Goal: Task Accomplishment & Management: Use online tool/utility

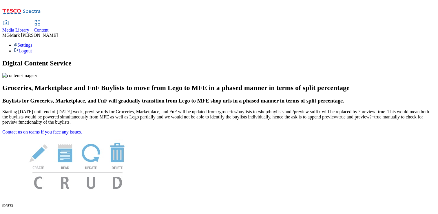
click at [49, 28] on span "Content" at bounding box center [41, 30] width 15 height 5
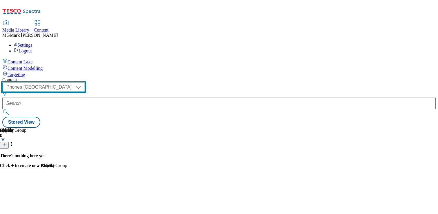
click at [85, 83] on select "Dotcom CZ Dotcom SK ghs-roi ghs-uk Phones UK" at bounding box center [43, 87] width 83 height 9
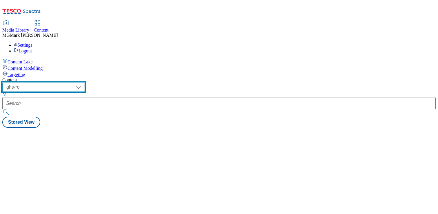
click at [85, 83] on select "Dotcom CZ Dotcom SK ghs-roi ghs-uk Phones UK" at bounding box center [43, 87] width 83 height 9
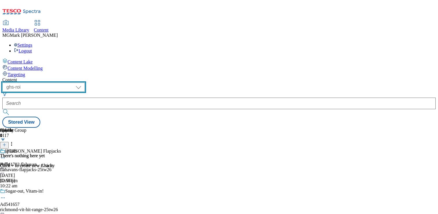
select select "ghs-uk"
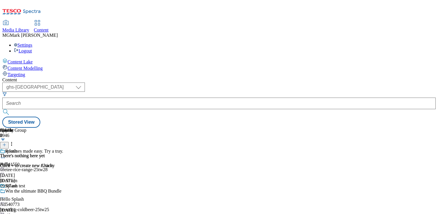
click at [29, 28] on span "Media Library" at bounding box center [15, 30] width 27 height 5
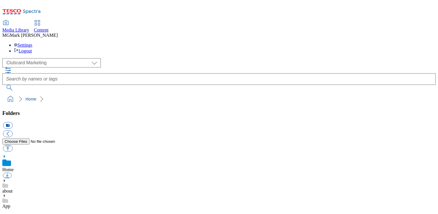
scroll to position [1, 0]
click at [59, 58] on div "( optional ) Clubcard Marketing Dotcom UK FnF Stores GHS Marketing UK GHS Produ…" at bounding box center [218, 62] width 433 height 9
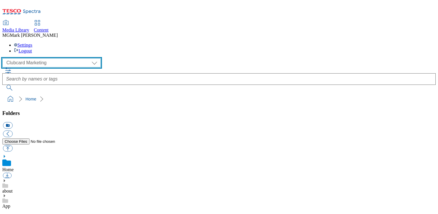
click at [54, 58] on select "Clubcard Marketing Dotcom UK FnF Stores GHS Marketing [GEOGRAPHIC_DATA] GHS Pro…" at bounding box center [51, 62] width 99 height 9
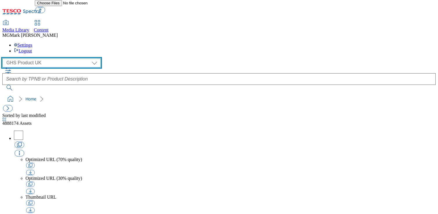
click at [57, 58] on select "Clubcard Marketing Dotcom UK FnF Stores GHS Marketing [GEOGRAPHIC_DATA] GHS Pro…" at bounding box center [51, 62] width 99 height 9
select select "flare-ghs-mktg"
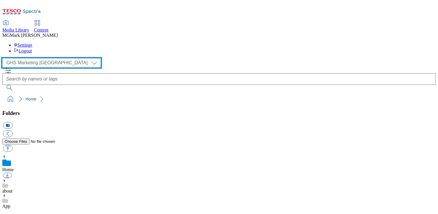
scroll to position [1, 0]
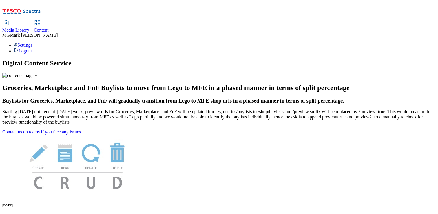
click at [29, 28] on span "Media Library" at bounding box center [15, 30] width 27 height 5
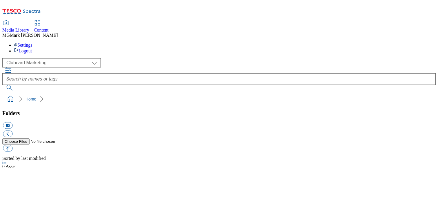
scroll to position [0, 0]
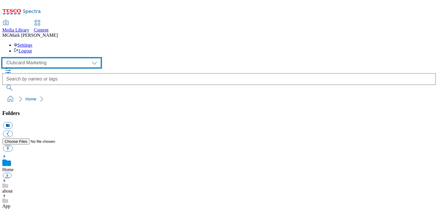
click at [42, 58] on select "Clubcard Marketing Dotcom UK FnF Stores GHS Marketing UK GHS Product UK GHS ROI…" at bounding box center [51, 62] width 99 height 9
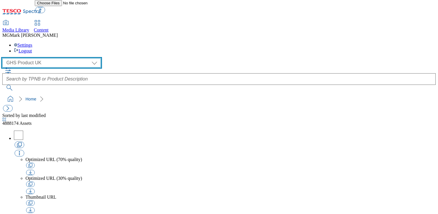
click at [37, 58] on select "Clubcard Marketing Dotcom UK FnF Stores GHS Marketing UK GHS Product UK GHS ROI…" at bounding box center [51, 62] width 99 height 9
select select "flare-ghs-mktg"
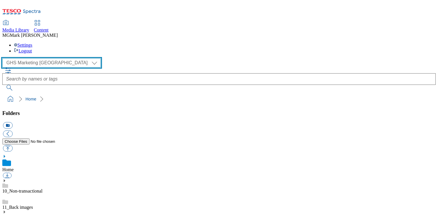
scroll to position [10, 0]
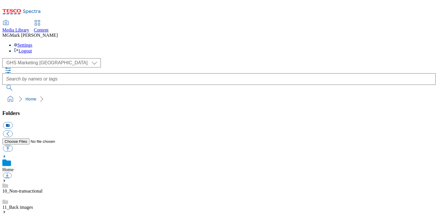
scroll to position [435, 0]
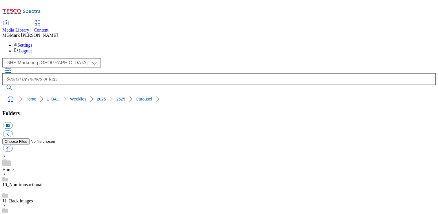
scroll to position [89, 0]
click at [49, 28] on div "Content" at bounding box center [41, 30] width 15 height 5
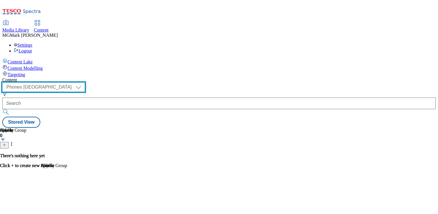
click at [85, 83] on select "Dotcom CZ Dotcom SK ghs-roi ghs-uk Phones [GEOGRAPHIC_DATA]" at bounding box center [43, 87] width 83 height 9
select select "ghs-[GEOGRAPHIC_DATA]"
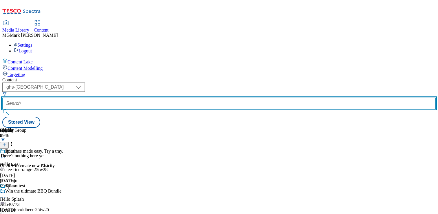
click at [145, 98] on input "text" at bounding box center [218, 104] width 433 height 12
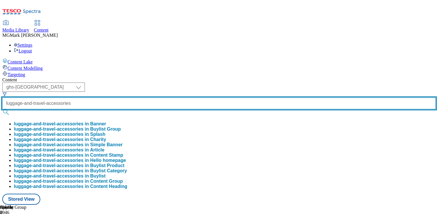
scroll to position [0, 14]
type input "luggage-and-travel-accessories"
click at [2, 109] on button "submit" at bounding box center [6, 112] width 8 height 6
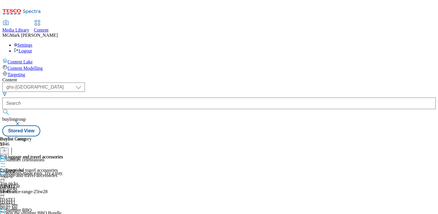
click at [63, 154] on div "Luggage and travel accessories Luggage and travel accessories luggage-and-trave…" at bounding box center [31, 174] width 63 height 40
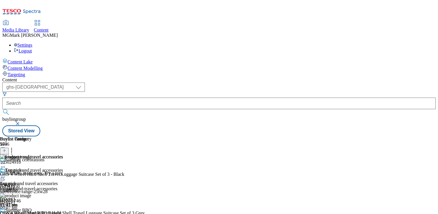
scroll to position [0, 76]
click at [6, 149] on icon at bounding box center [4, 151] width 4 height 4
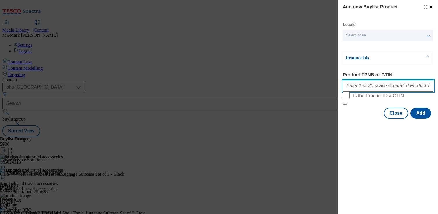
click at [358, 87] on input "Product TPNB or GTIN" at bounding box center [388, 86] width 91 height 12
paste input ""105425479 105425457""
click at [348, 88] on input ""105425479 105425457" at bounding box center [388, 86] width 91 height 12
type input "105425479 105425457"
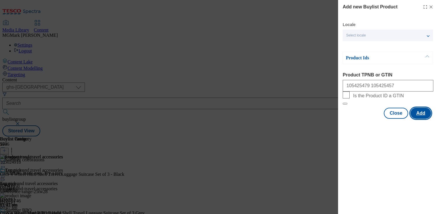
click at [420, 119] on button "Add" at bounding box center [421, 113] width 21 height 11
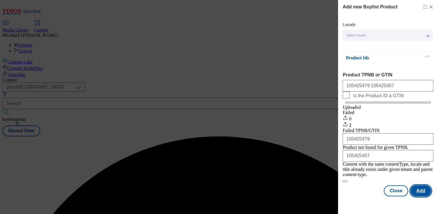
scroll to position [0, 0]
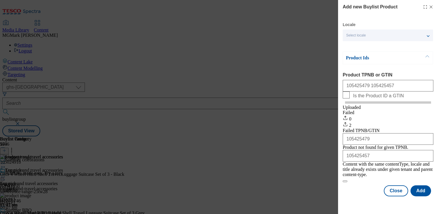
click at [431, 4] on div "Add new Buylist Product" at bounding box center [388, 6] width 91 height 7
click at [432, 6] on icon "Modal" at bounding box center [431, 7] width 5 height 5
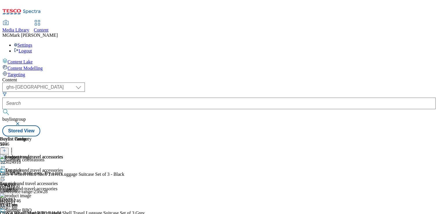
click at [6, 161] on icon at bounding box center [3, 164] width 6 height 6
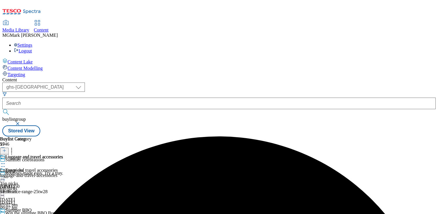
click at [6, 161] on icon at bounding box center [3, 164] width 6 height 6
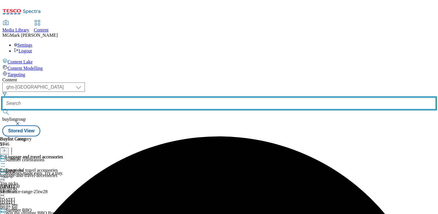
click at [152, 98] on input "text" at bounding box center [218, 104] width 433 height 12
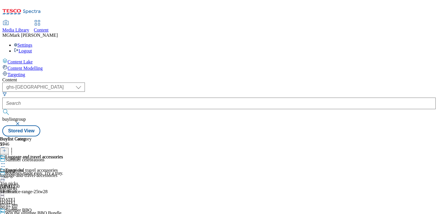
click at [21, 122] on button "button" at bounding box center [18, 123] width 6 height 3
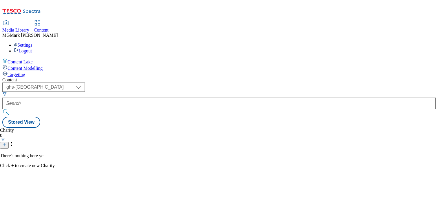
click at [135, 128] on div "Charity 0 There's nothing here yet Click + to create new Charity" at bounding box center [218, 128] width 433 height 0
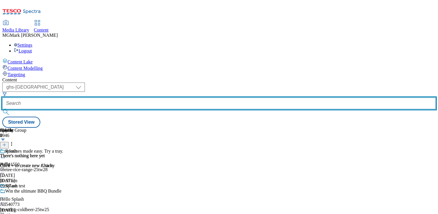
click at [139, 98] on input "text" at bounding box center [218, 104] width 433 height 12
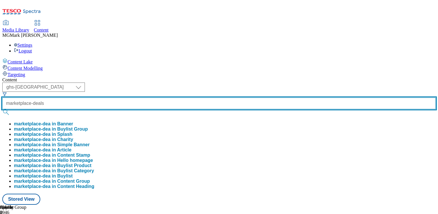
type input "marketplace-deals"
click at [2, 109] on button "submit" at bounding box center [6, 112] width 8 height 6
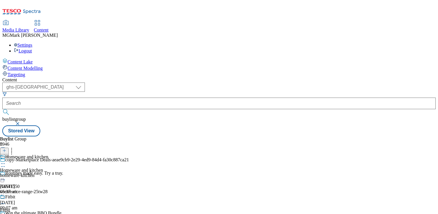
click at [48, 173] on div "homeware-kitchen" at bounding box center [24, 175] width 48 height 5
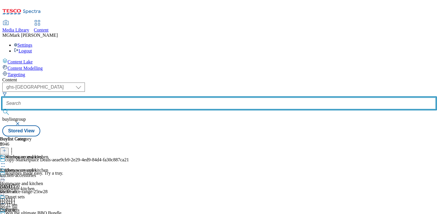
click at [142, 98] on input "text" at bounding box center [218, 104] width 433 height 12
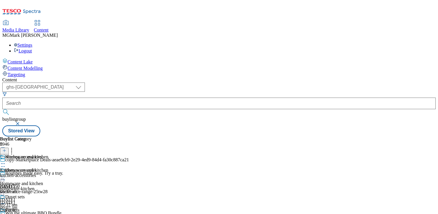
click at [21, 122] on button "button" at bounding box center [18, 123] width 6 height 3
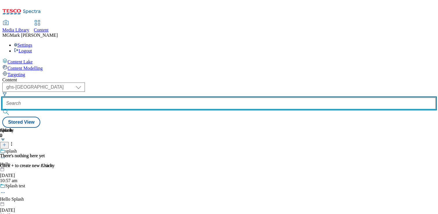
click at [140, 98] on input "text" at bounding box center [218, 104] width 433 height 12
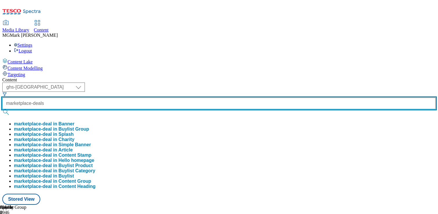
type input "marketplace-deals"
click at [2, 109] on button "submit" at bounding box center [6, 112] width 8 height 6
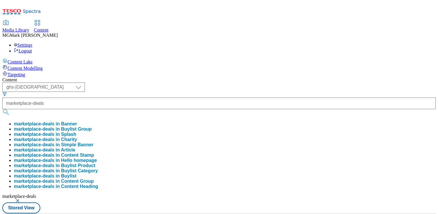
click at [231, 21] on div "Media Library Content MG [PERSON_NAME] Settings Logout" at bounding box center [218, 37] width 433 height 33
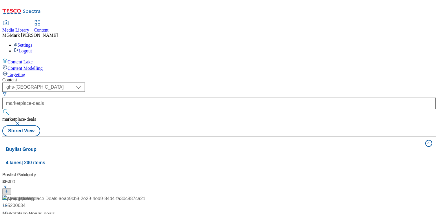
scroll to position [43, 0]
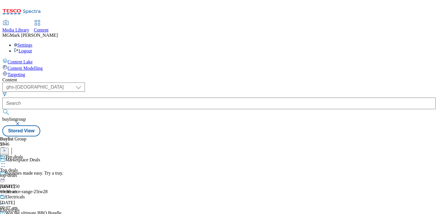
click at [45, 154] on div "Top deals Top deals top-deals 13 Aug 2025 10:30 am" at bounding box center [22, 174] width 45 height 40
click at [32, 154] on div "Top deals Top deals top-deals 13 Aug 2025 10:30 am" at bounding box center [16, 174] width 32 height 40
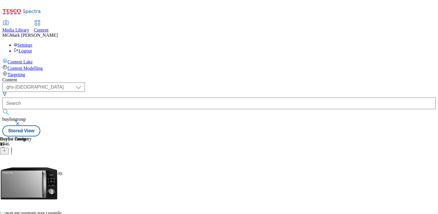
scroll to position [0, 76]
click at [9, 148] on button at bounding box center [4, 151] width 9 height 7
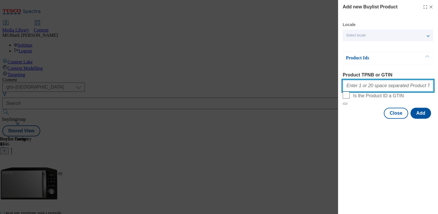
click at [369, 88] on input "Product TPNB or GTIN" at bounding box center [388, 86] width 91 height 12
paste input "105015972"
type input "105015972"
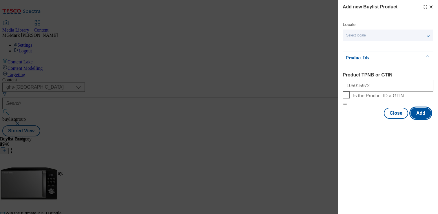
click at [419, 119] on button "Add" at bounding box center [421, 113] width 21 height 11
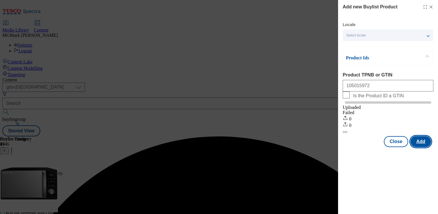
scroll to position [0, 0]
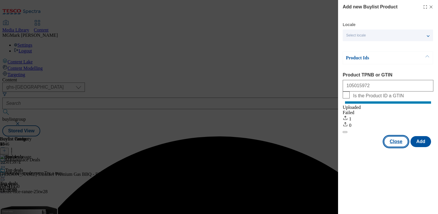
click at [401, 147] on button "Close" at bounding box center [396, 141] width 24 height 11
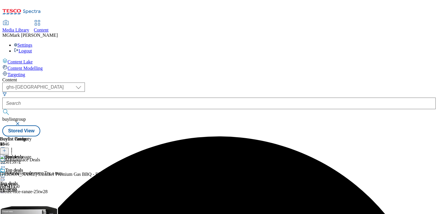
scroll to position [0, 76]
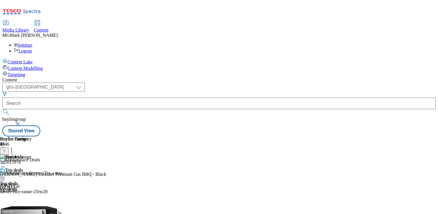
click at [6, 174] on icon at bounding box center [3, 177] width 6 height 6
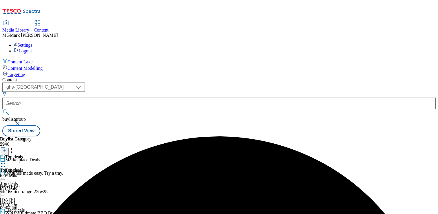
click at [45, 174] on div at bounding box center [22, 177] width 45 height 7
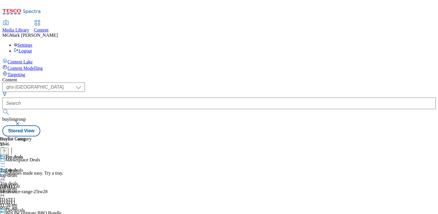
click at [29, 28] on div "Media Library" at bounding box center [15, 30] width 27 height 5
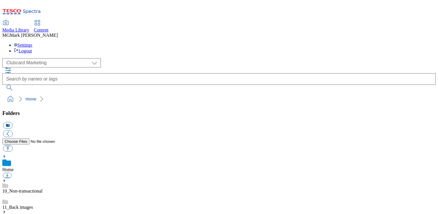
scroll to position [1, 0]
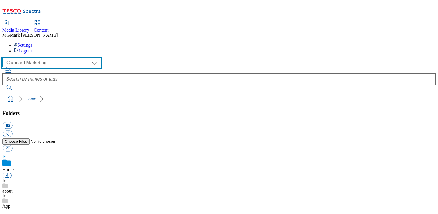
click at [43, 58] on select "Clubcard Marketing Dotcom UK FnF Stores GHS Marketing [GEOGRAPHIC_DATA] GHS Pro…" at bounding box center [51, 62] width 99 height 9
select select "flare-ghs-mktg"
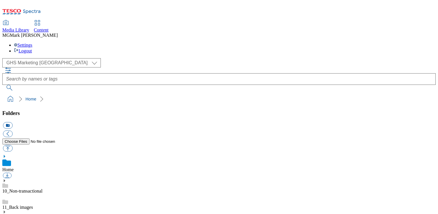
scroll to position [451, 0]
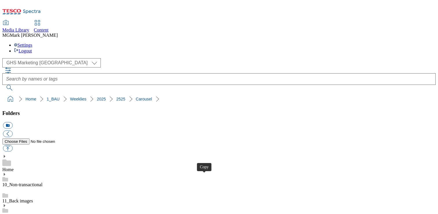
select select "flare-ghs-mktg"
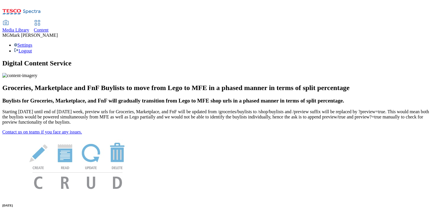
click at [41, 19] on icon at bounding box center [37, 22] width 7 height 7
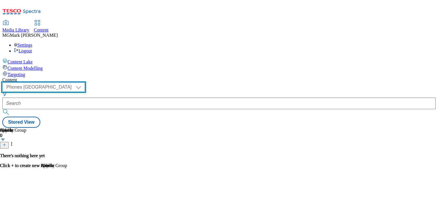
click at [85, 83] on select "Dotcom CZ Dotcom SK ghs-roi ghs-uk Phones [GEOGRAPHIC_DATA]" at bounding box center [43, 87] width 83 height 9
select select "ghs-[GEOGRAPHIC_DATA]"
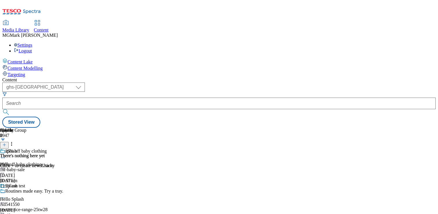
click at [29, 28] on span "Media Library" at bounding box center [15, 30] width 27 height 5
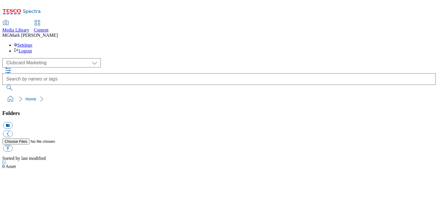
scroll to position [0, 0]
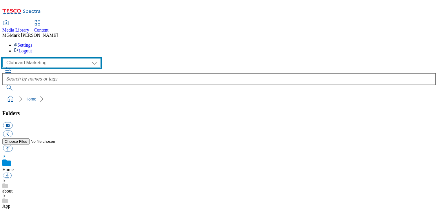
click at [40, 58] on select "Clubcard Marketing Dotcom UK FnF Stores GHS Marketing [GEOGRAPHIC_DATA] GHS Pro…" at bounding box center [51, 62] width 99 height 9
select select "flare-ghs-mktg"
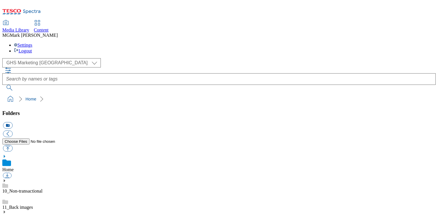
scroll to position [360, 0]
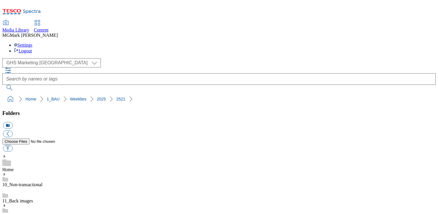
scroll to position [383, 0]
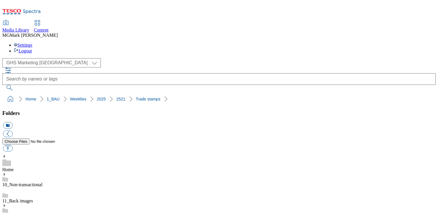
scroll to position [155, 0]
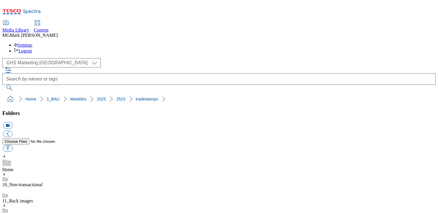
scroll to position [543, 0]
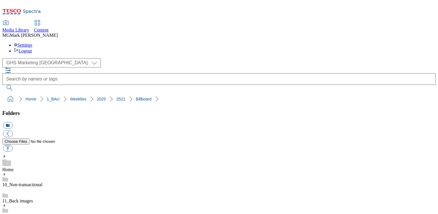
click at [49, 28] on span "Content" at bounding box center [41, 30] width 15 height 5
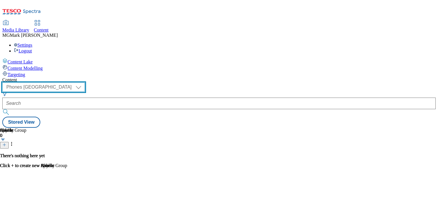
click at [85, 83] on select "Dotcom CZ Dotcom SK ghs-roi ghs-uk Phones [GEOGRAPHIC_DATA]" at bounding box center [43, 87] width 83 height 9
select select "ghs-[GEOGRAPHIC_DATA]"
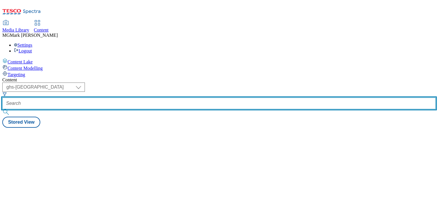
click at [149, 98] on input "text" at bounding box center [218, 104] width 433 height 12
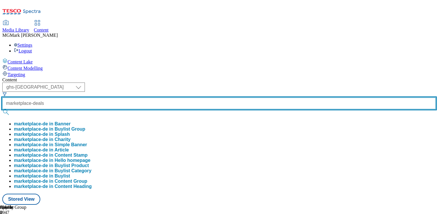
type input "marketplace-deals"
click at [2, 109] on button "submit" at bounding box center [6, 112] width 8 height 6
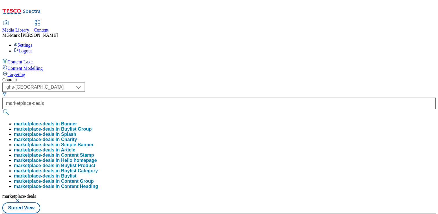
click at [249, 77] on div "Content" at bounding box center [218, 79] width 433 height 5
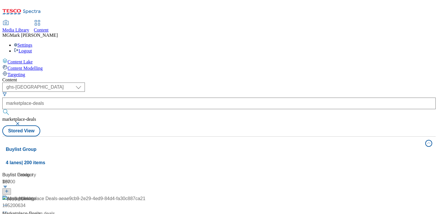
scroll to position [48, 0]
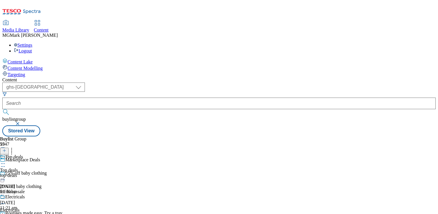
click at [45, 213] on div "electricals" at bounding box center [22, 215] width 45 height 5
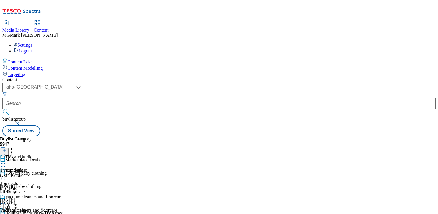
scroll to position [37, 0]
click at [59, 194] on span "Outdoor heating and cooking" at bounding box center [32, 197] width 54 height 6
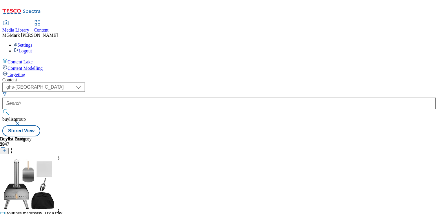
scroll to position [0, 76]
click at [32, 181] on div "Storage and tools" at bounding box center [16, 183] width 32 height 5
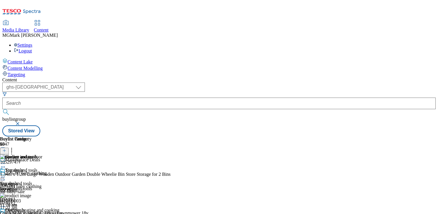
scroll to position [0, 76]
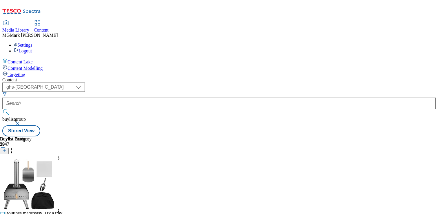
scroll to position [0, 76]
click at [6, 151] on line at bounding box center [4, 151] width 3 height 0
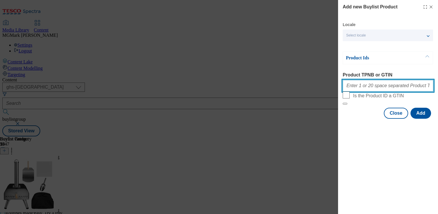
click at [374, 91] on input "Product TPNB or GTIN" at bounding box center [388, 86] width 91 height 12
paste input "105015972"
type input "105015972"
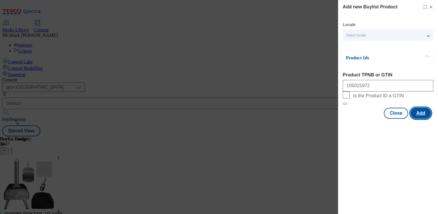
click at [417, 119] on button "Add" at bounding box center [421, 113] width 21 height 11
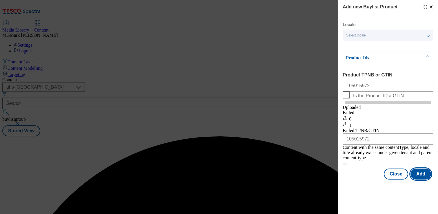
scroll to position [0, 0]
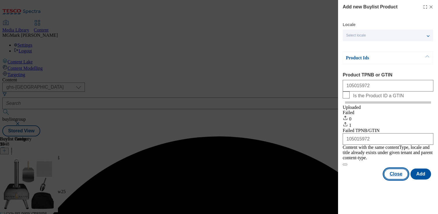
click at [401, 178] on button "Close" at bounding box center [396, 174] width 24 height 11
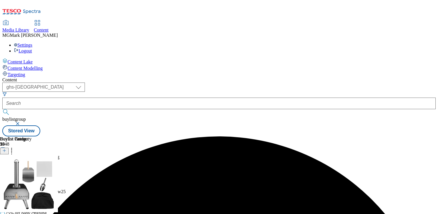
scroll to position [0, 76]
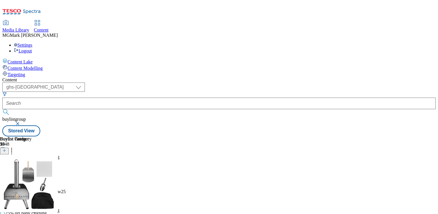
click at [14, 147] on icon at bounding box center [12, 150] width 6 height 6
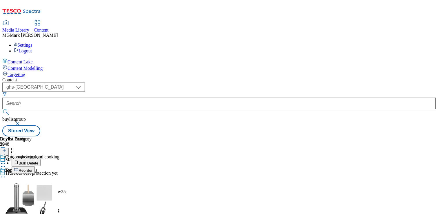
click at [35, 166] on button "Reorder" at bounding box center [23, 169] width 23 height 7
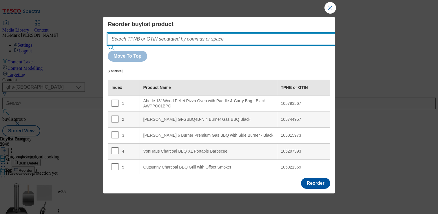
click at [229, 39] on input "Modal" at bounding box center [230, 39] width 245 height 12
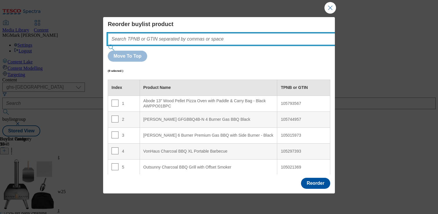
paste input "105015972"
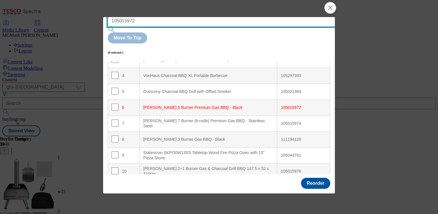
scroll to position [17, 0]
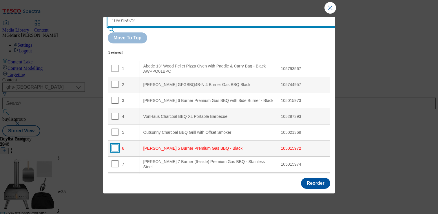
type input "105015972"
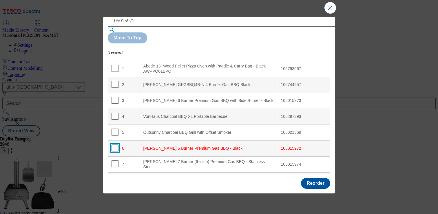
click at [115, 145] on input "Modal" at bounding box center [115, 148] width 7 height 7
checkbox input "true"
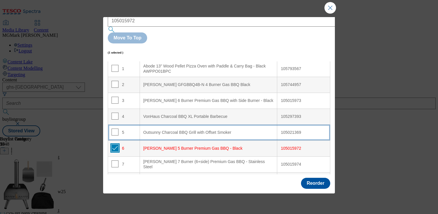
scroll to position [0, 0]
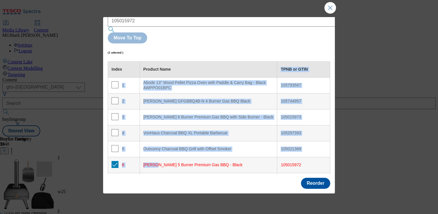
drag, startPoint x: 154, startPoint y: 138, endPoint x: 144, endPoint y: 48, distance: 91.5
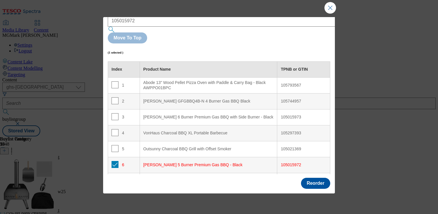
click at [141, 157] on Black "[PERSON_NAME] 5 Burner Premium Gas BBQ - Black" at bounding box center [209, 165] width 138 height 16
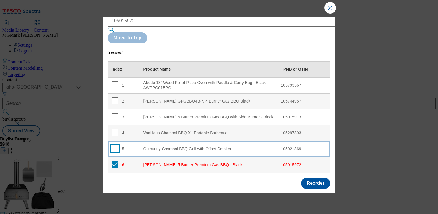
click at [114, 145] on input "Modal" at bounding box center [115, 148] width 7 height 7
checkbox input "true"
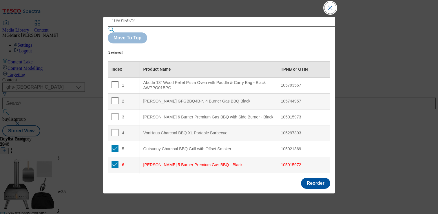
click at [327, 9] on button "Close Modal" at bounding box center [330, 8] width 12 height 12
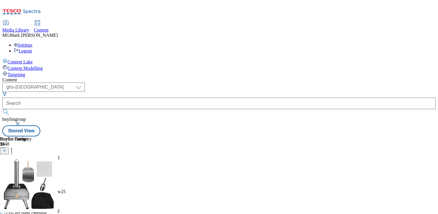
scroll to position [202, 0]
click at [6, 214] on icon at bounding box center [3, 217] width 6 height 6
click at [285, 21] on div "Media Library Content MG [PERSON_NAME] Settings Logout" at bounding box center [218, 37] width 433 height 33
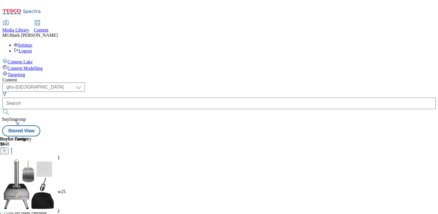
click at [14, 147] on icon at bounding box center [12, 150] width 6 height 6
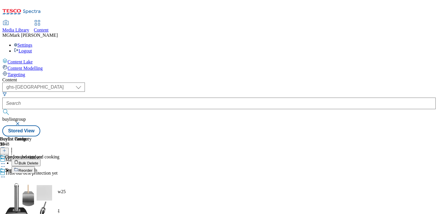
click at [32, 168] on span "Reorder" at bounding box center [26, 170] width 14 height 4
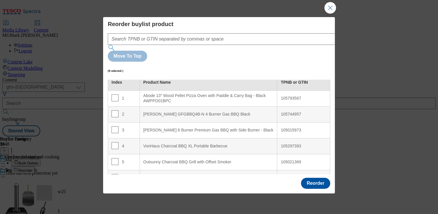
scroll to position [6, 0]
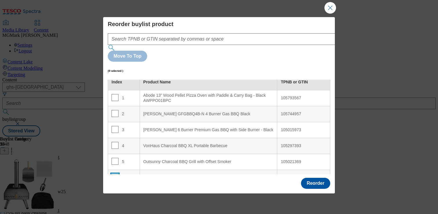
click at [116, 174] on input "Modal" at bounding box center [115, 177] width 7 height 7
checkbox input "false"
click at [115, 154] on td "5" at bounding box center [124, 162] width 32 height 16
click at [115, 158] on input "Modal" at bounding box center [115, 161] width 7 height 7
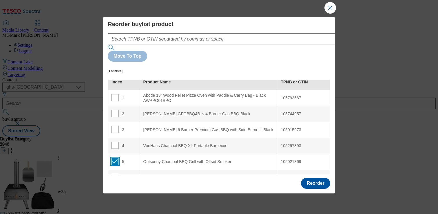
click at [115, 158] on input "Modal" at bounding box center [115, 161] width 7 height 7
checkbox input "false"
click at [326, 13] on button "Close Modal" at bounding box center [330, 8] width 12 height 12
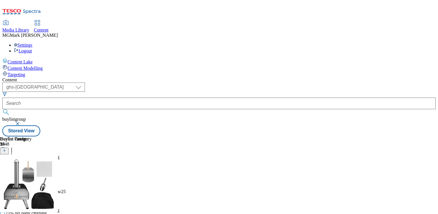
scroll to position [9, 0]
